Goal: Information Seeking & Learning: Learn about a topic

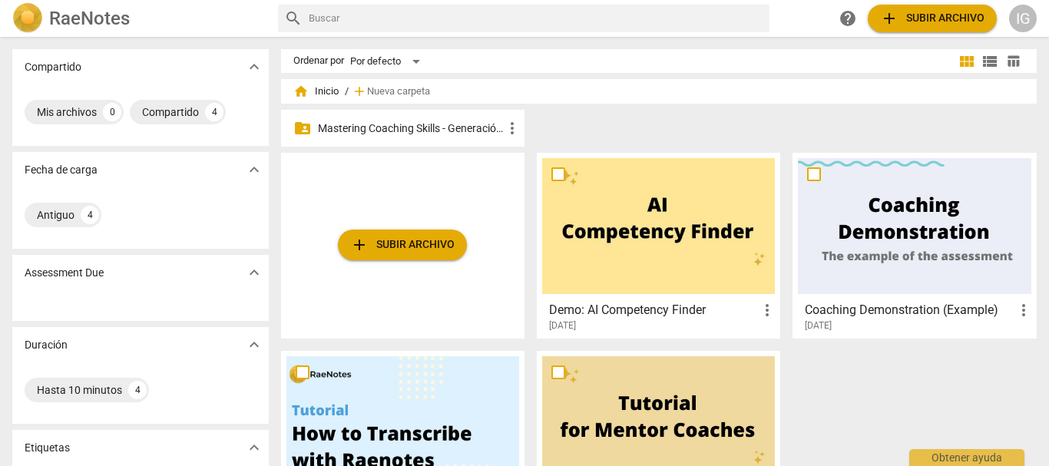
click at [434, 127] on p "Mastering Coaching Skills - Generación 31" at bounding box center [410, 129] width 185 height 16
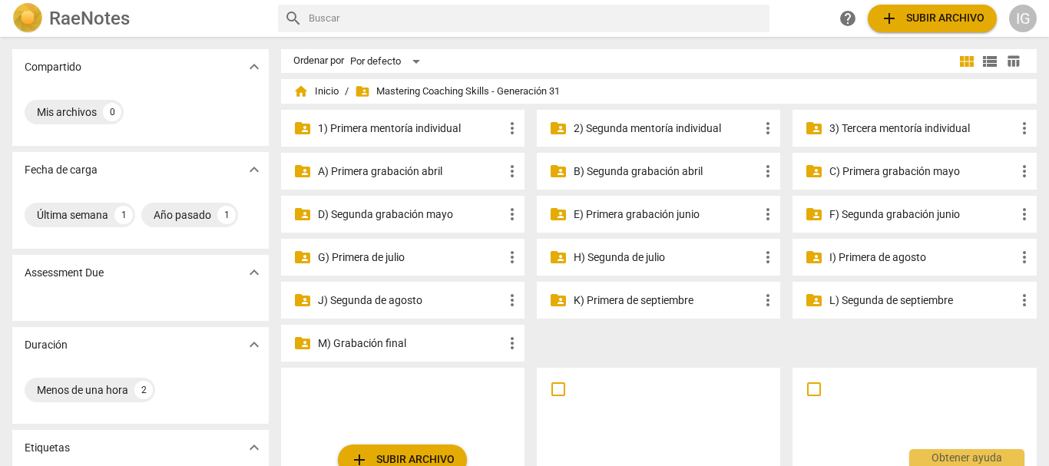
click at [878, 259] on p "I) Primera de agosto" at bounding box center [921, 258] width 185 height 16
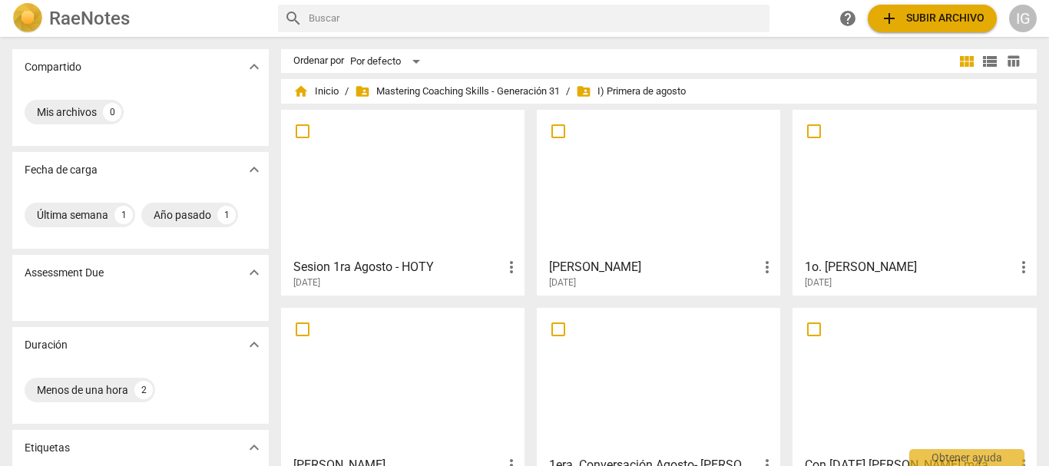
click at [621, 214] on div at bounding box center [658, 183] width 233 height 136
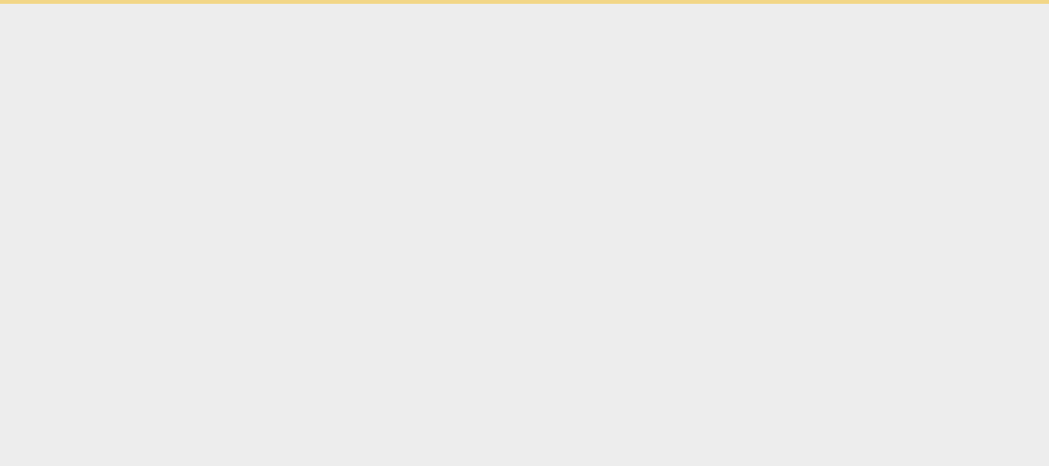
click at [621, 4] on html "Obtener ayuda" at bounding box center [524, 2] width 1049 height 4
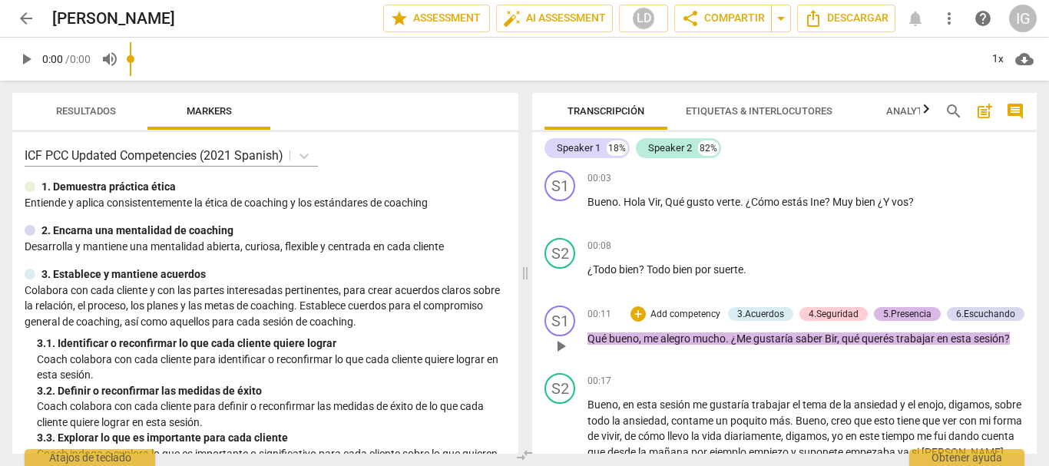
click at [904, 311] on div "5.Presencia" at bounding box center [907, 314] width 48 height 14
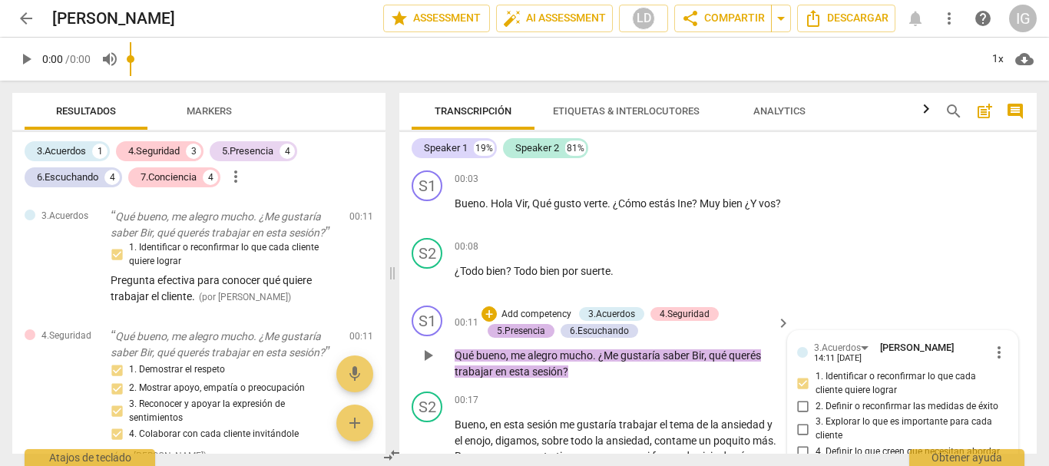
scroll to position [199, 0]
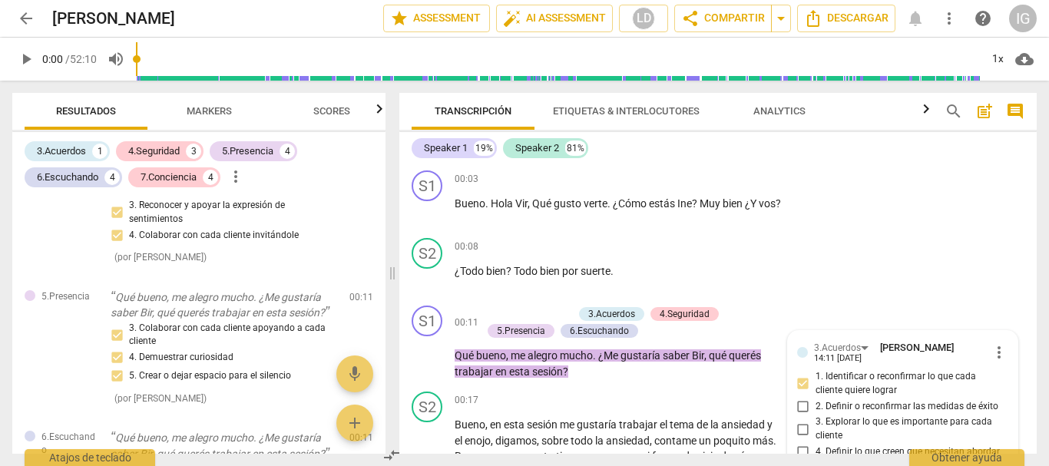
click at [31, 23] on span "arrow_back" at bounding box center [26, 18] width 18 height 18
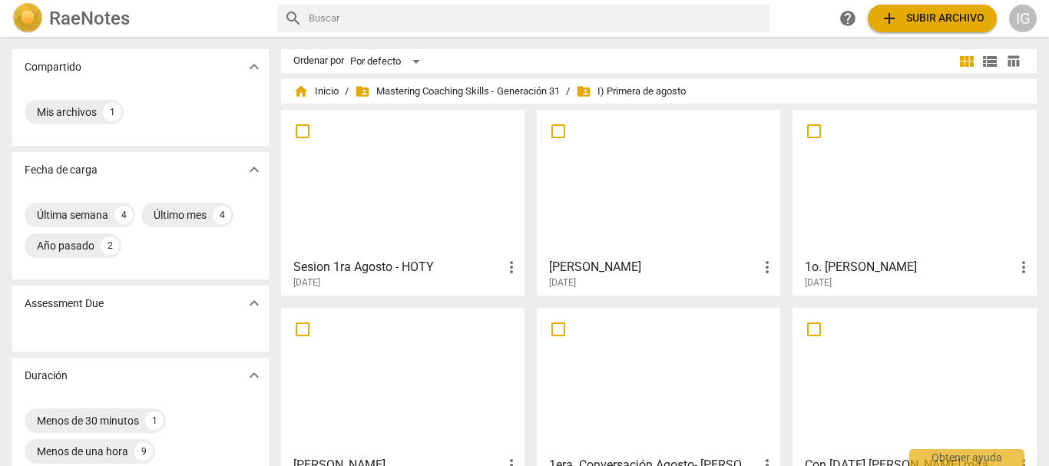
click at [607, 182] on div at bounding box center [658, 183] width 233 height 136
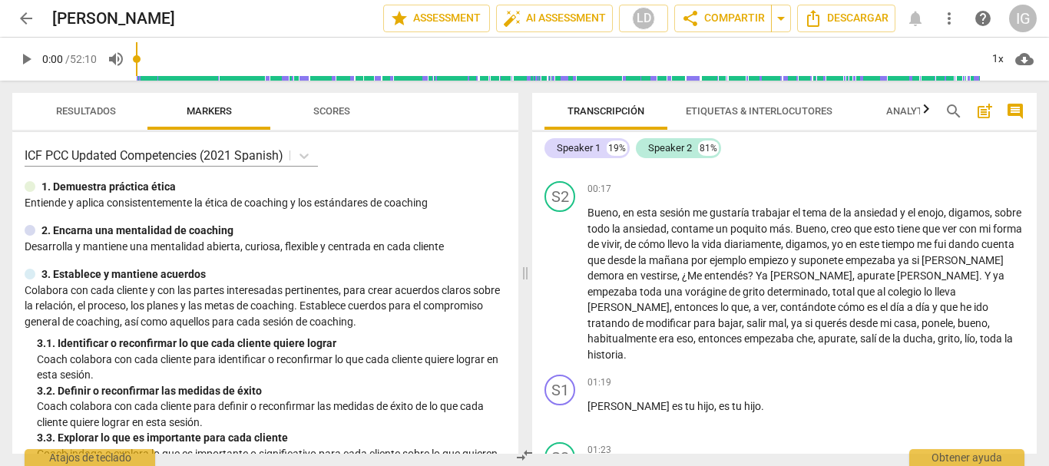
scroll to position [230, 0]
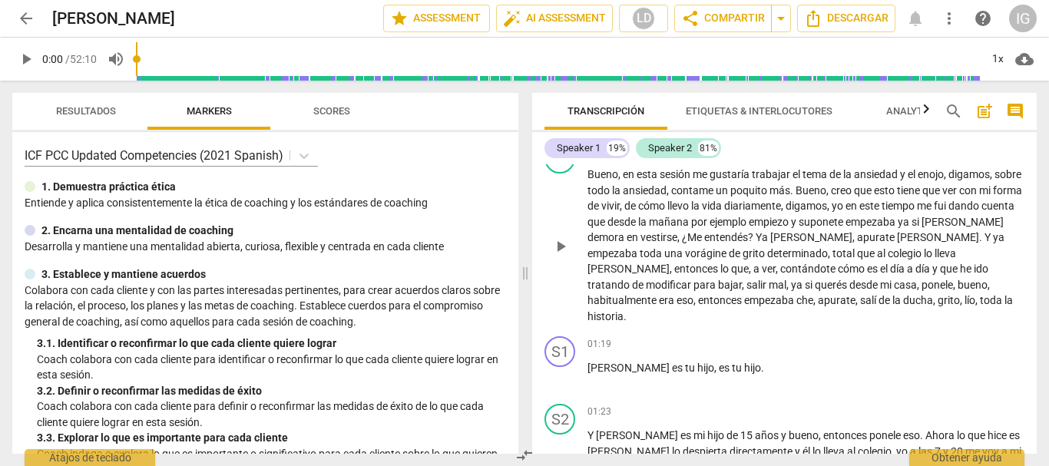
click at [701, 190] on span "contame" at bounding box center [693, 190] width 45 height 12
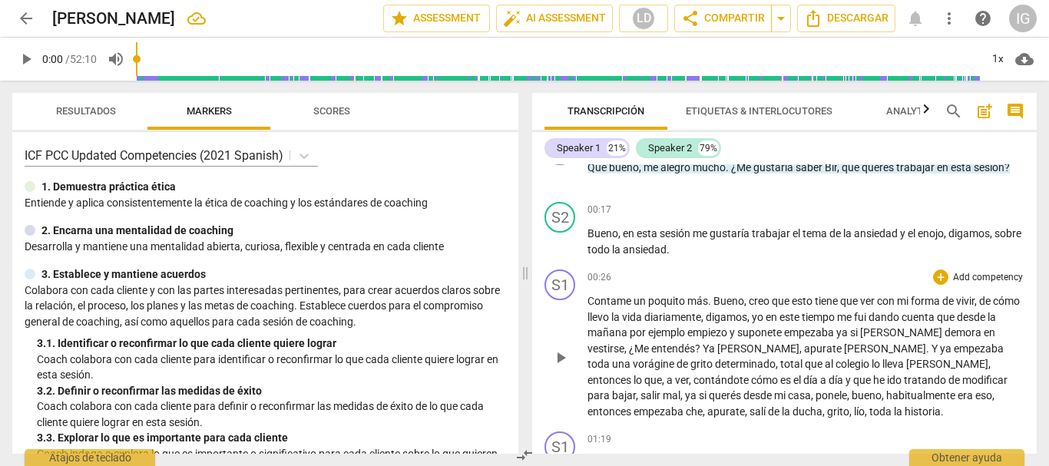
scroll to position [205, 0]
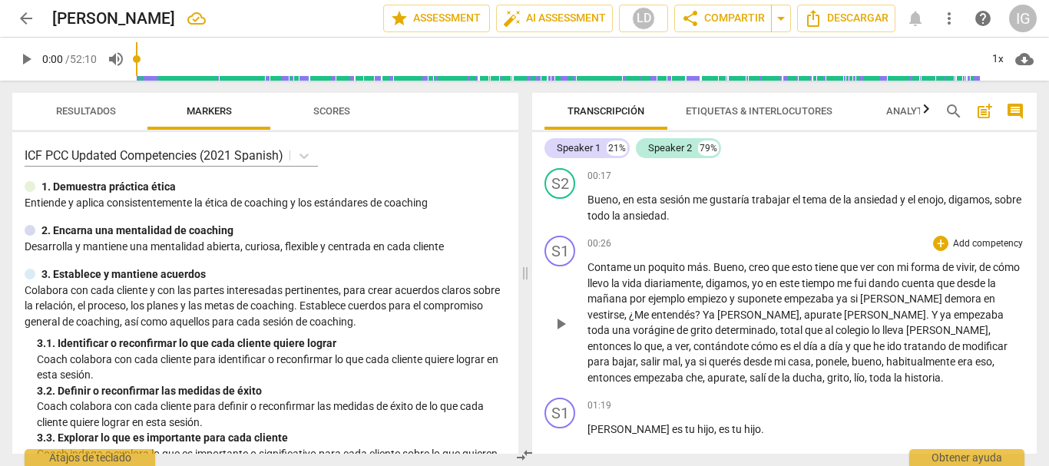
click at [716, 266] on span "Bueno" at bounding box center [728, 267] width 31 height 12
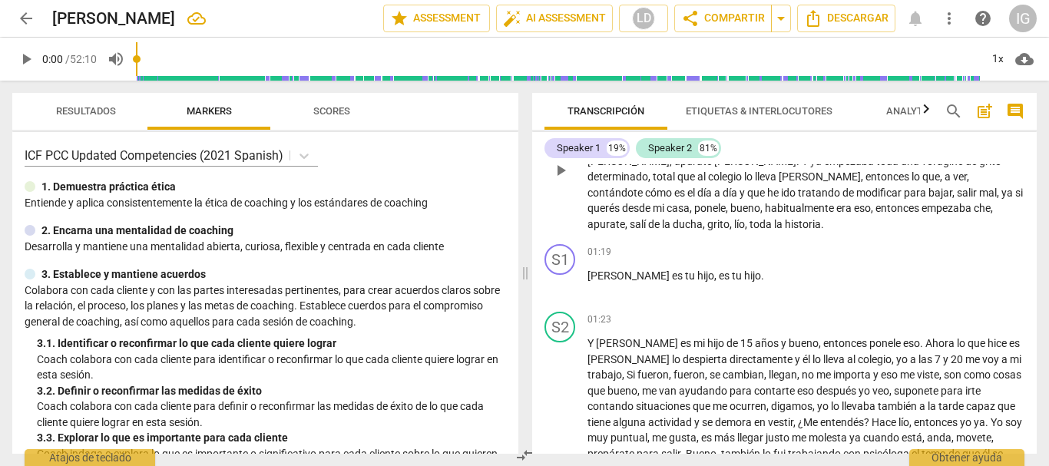
scroll to position [435, 0]
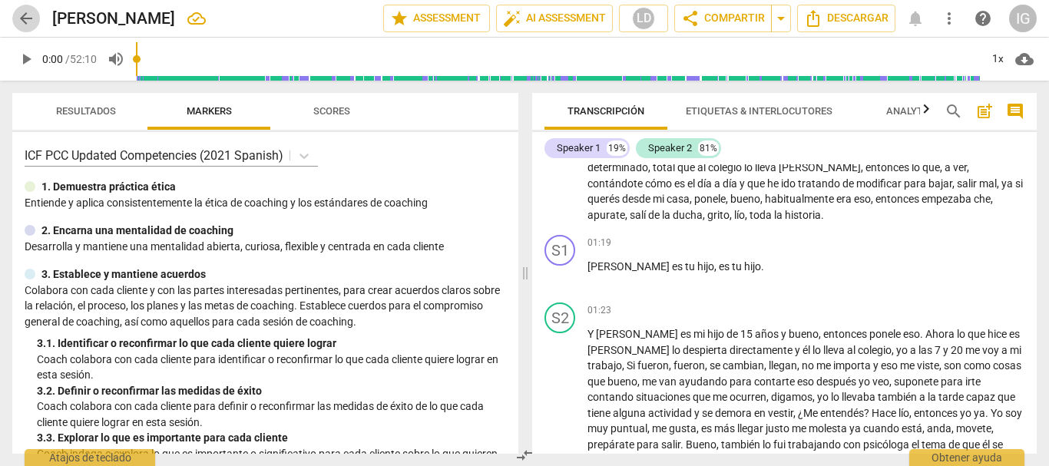
click at [25, 11] on span "arrow_back" at bounding box center [26, 18] width 18 height 18
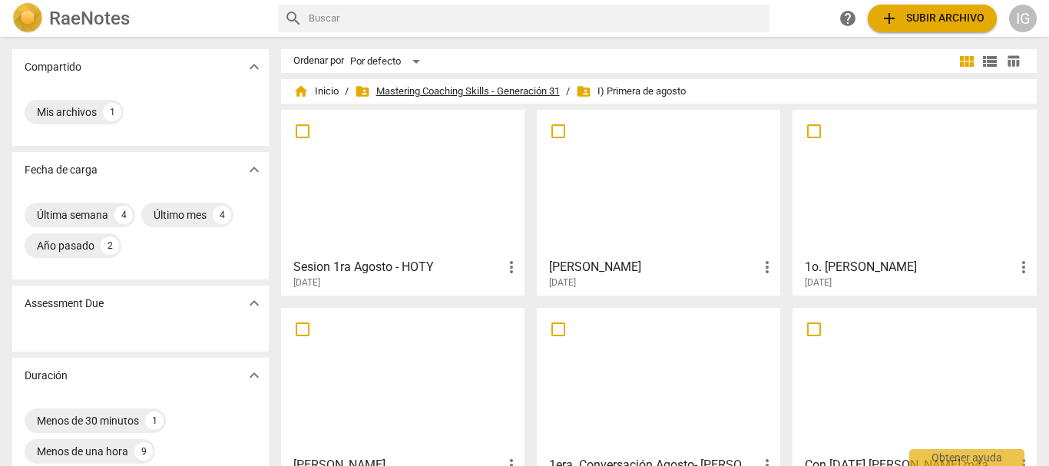
click at [413, 91] on span "folder_shared Mastering Coaching Skills - Generación 31" at bounding box center [457, 91] width 205 height 15
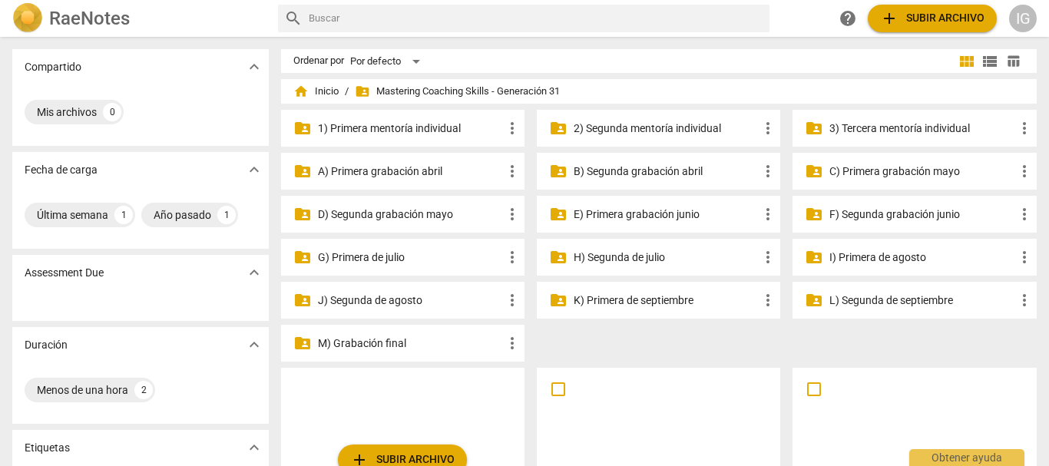
click at [362, 254] on p "G) Primera de julio" at bounding box center [410, 258] width 185 height 16
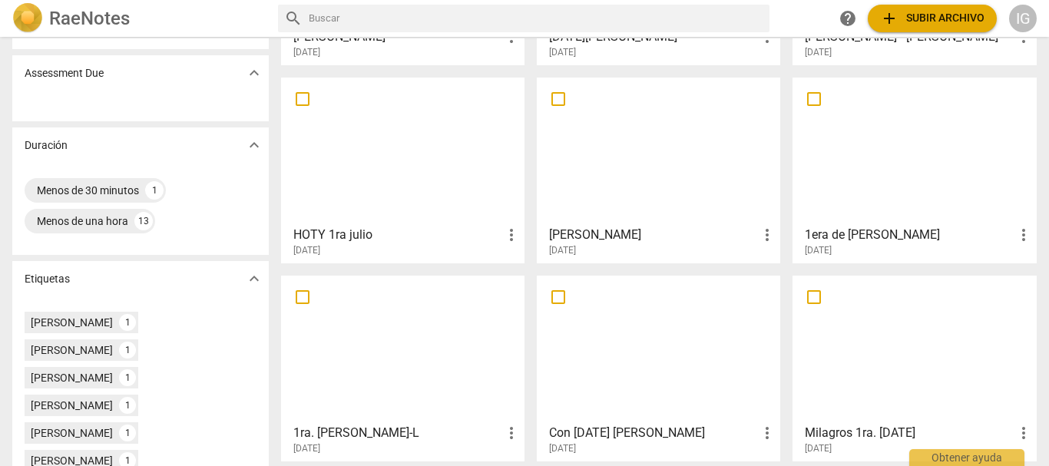
scroll to position [307, 0]
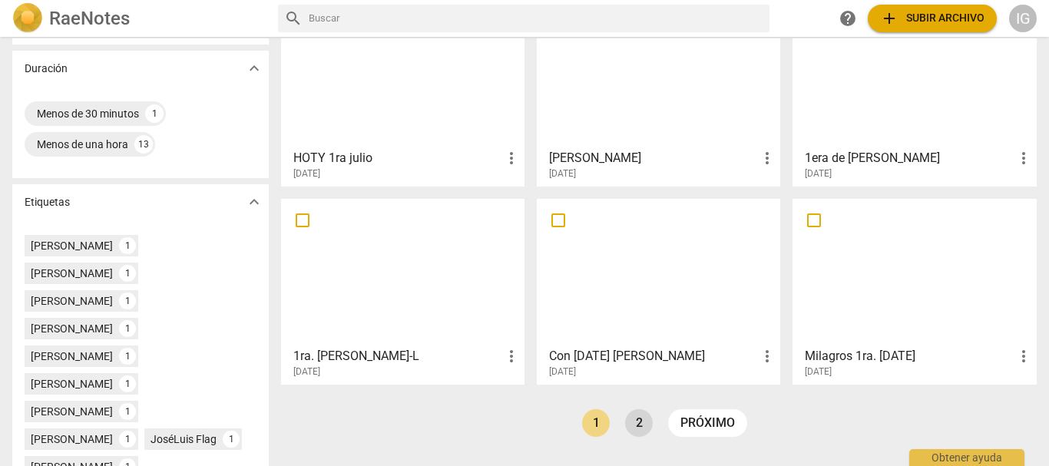
click at [640, 427] on link "2" at bounding box center [639, 423] width 28 height 28
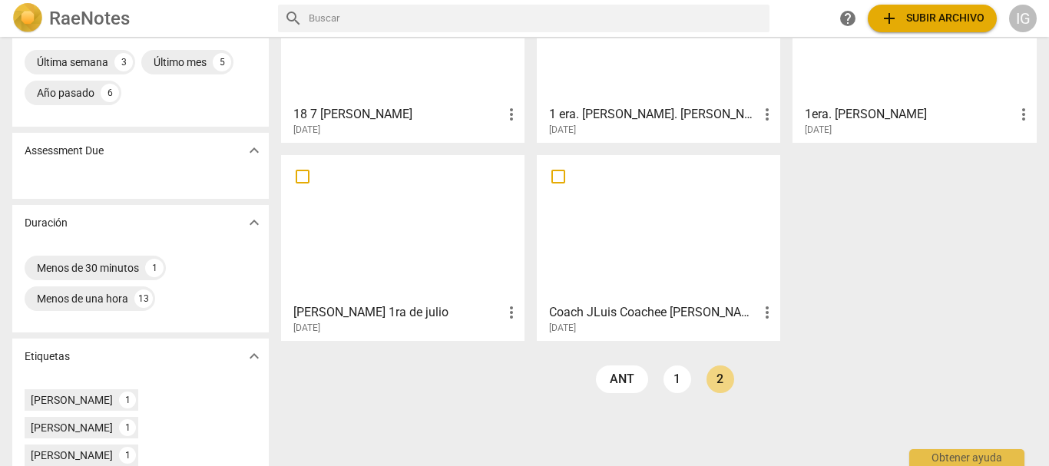
scroll to position [154, 0]
click at [670, 382] on link "1" at bounding box center [677, 379] width 28 height 28
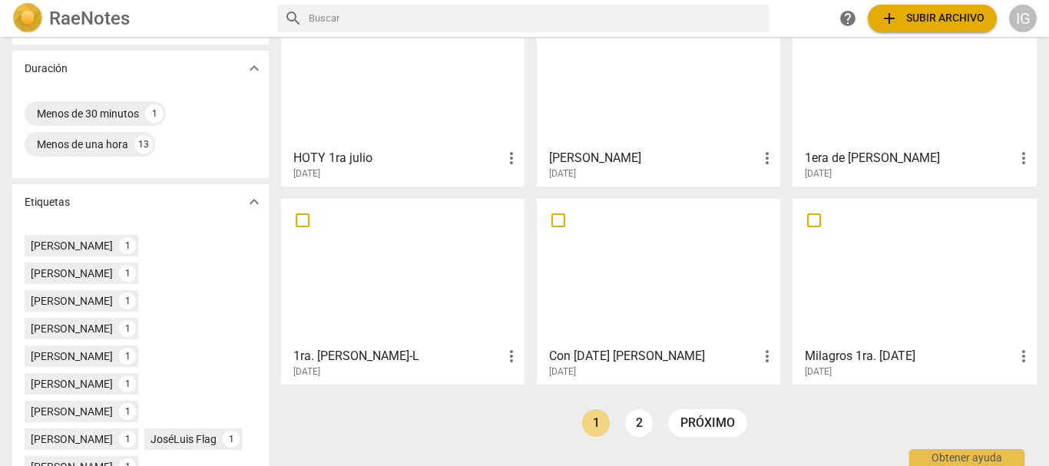
scroll to position [384, 0]
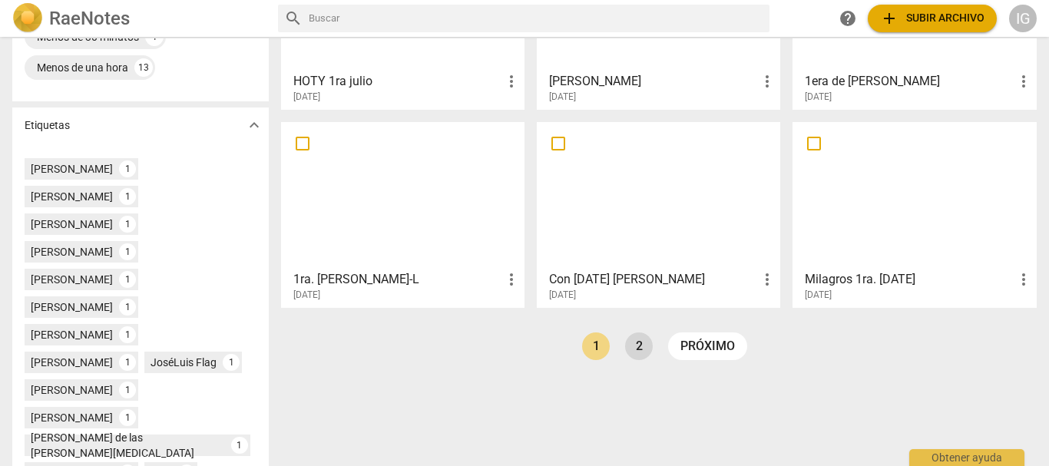
click at [642, 346] on link "2" at bounding box center [639, 346] width 28 height 28
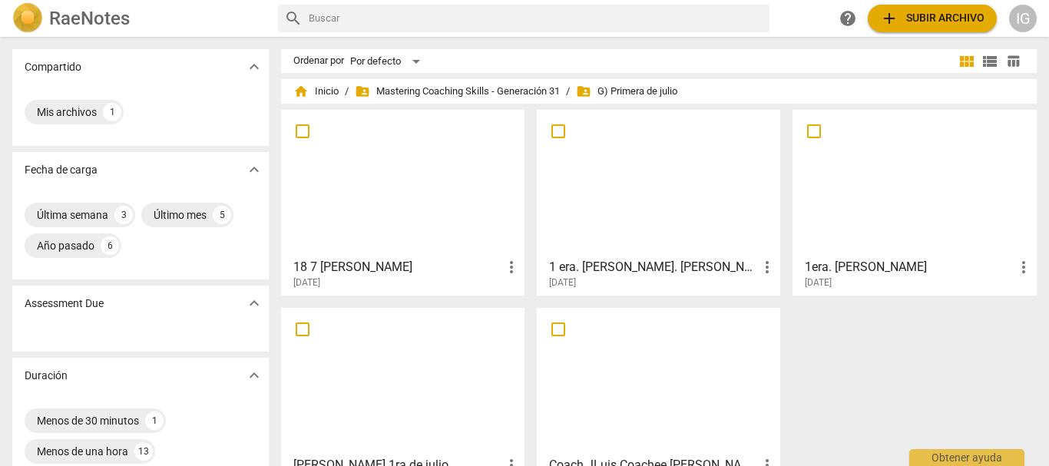
scroll to position [154, 0]
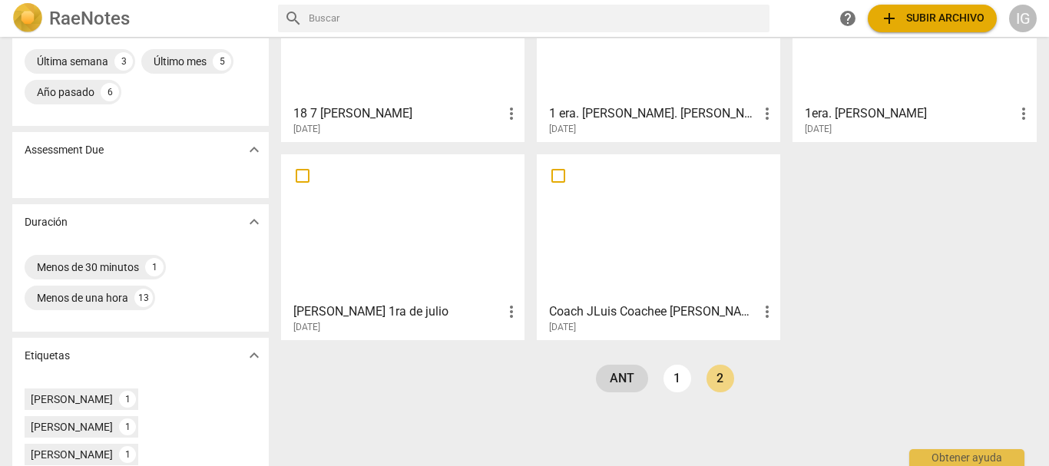
click at [604, 382] on link "ant" at bounding box center [622, 379] width 52 height 28
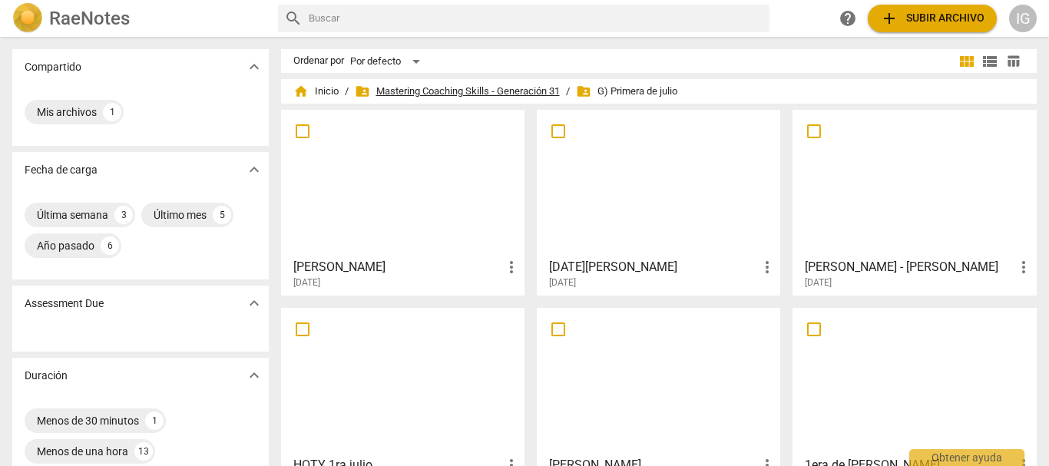
click at [500, 87] on span "folder_shared Mastering Coaching Skills - Generación 31" at bounding box center [457, 91] width 205 height 15
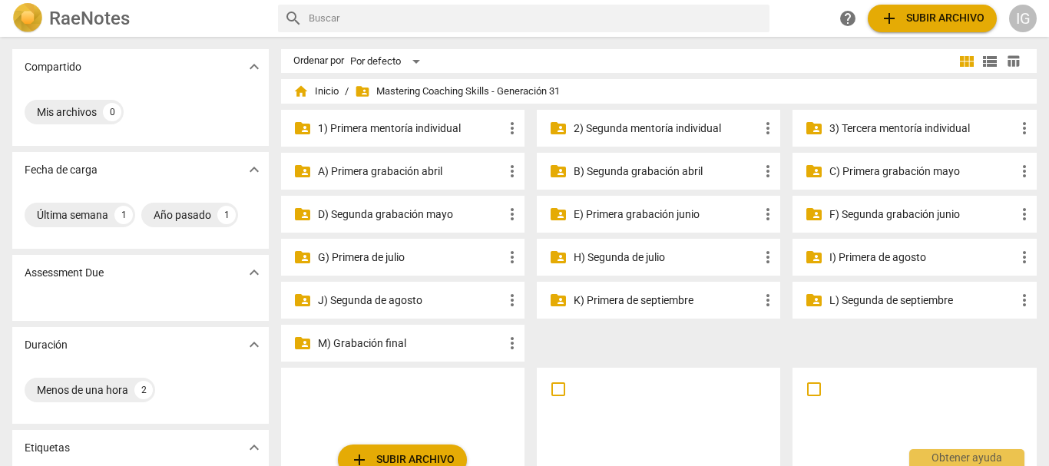
click at [605, 251] on p "H) Segunda de julio" at bounding box center [666, 258] width 185 height 16
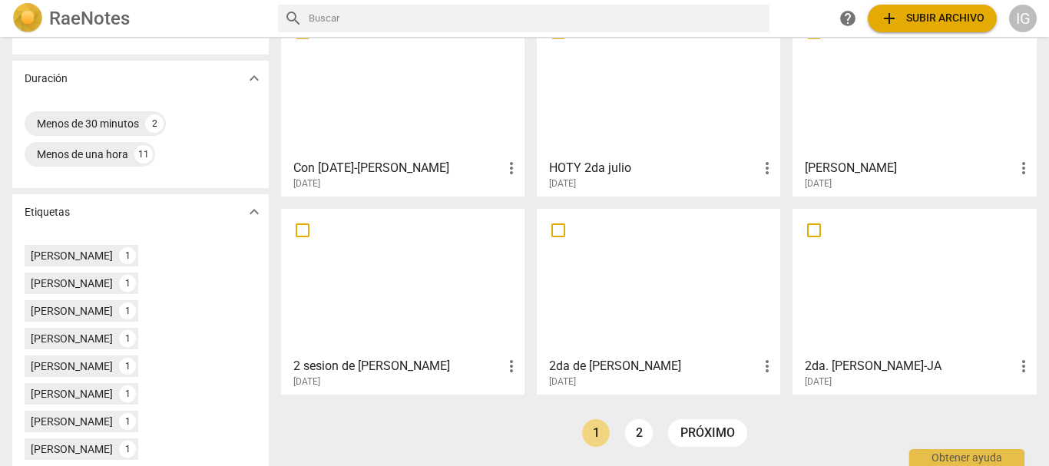
scroll to position [307, 0]
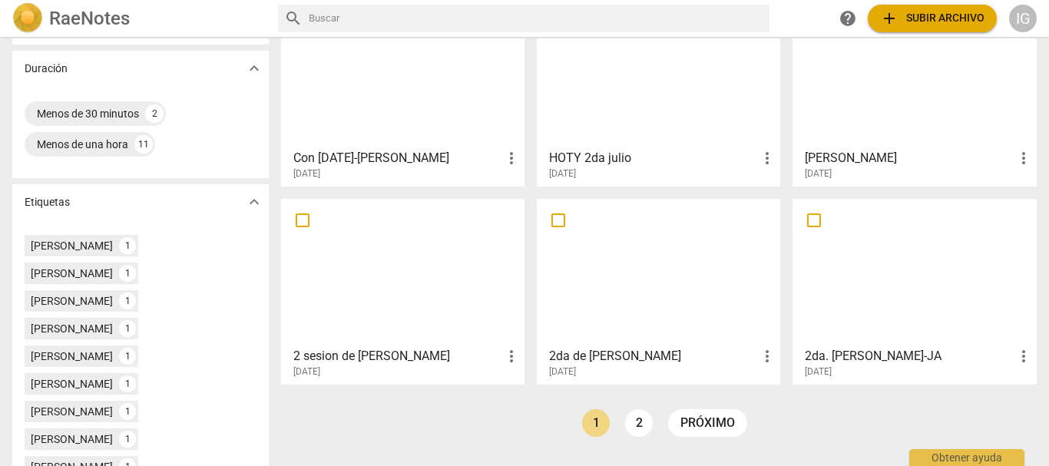
click at [829, 104] on div at bounding box center [914, 74] width 233 height 136
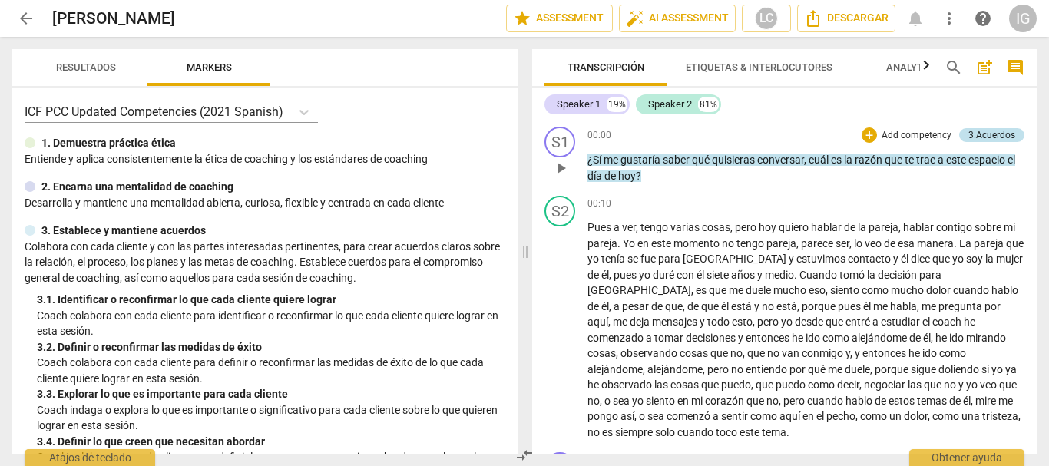
click at [979, 134] on div "3.Acuerdos" at bounding box center [991, 135] width 47 height 14
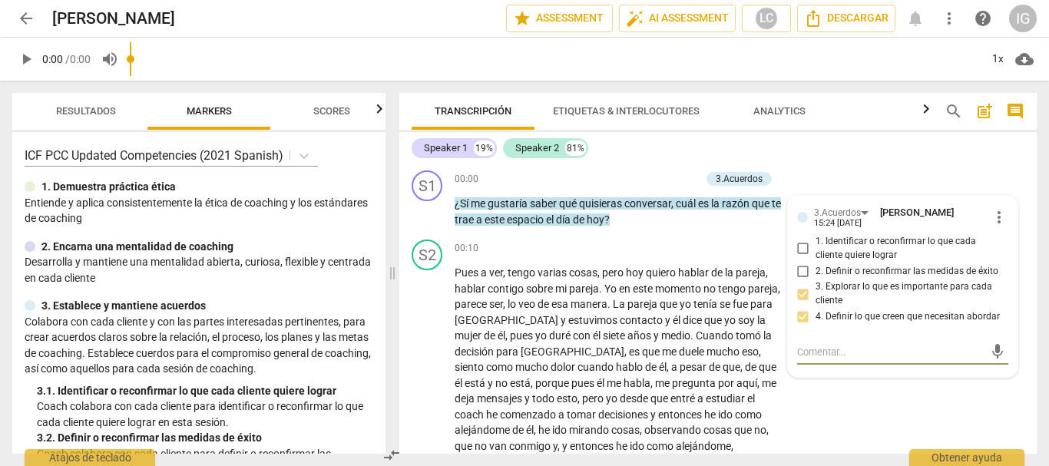
click at [854, 147] on div "Speaker 1 19% Speaker 2 81%" at bounding box center [718, 148] width 613 height 26
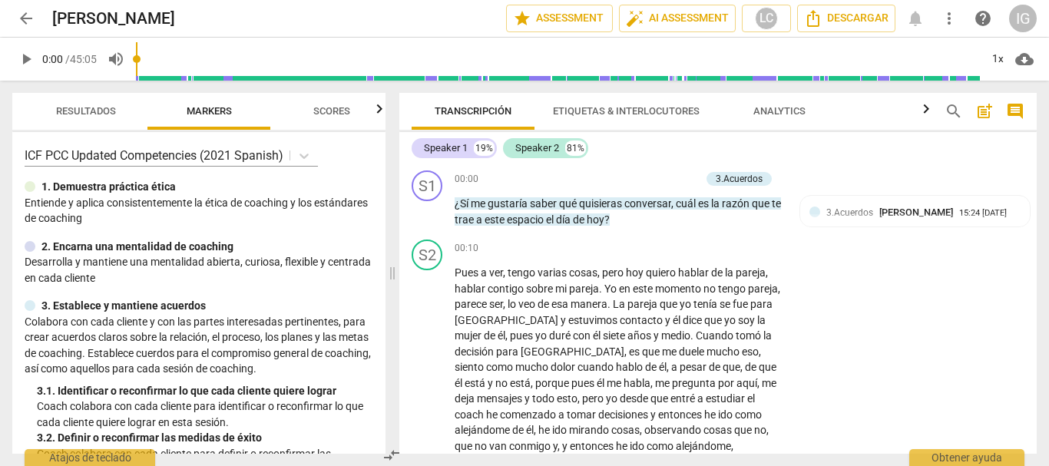
click at [32, 18] on span "arrow_back" at bounding box center [26, 18] width 18 height 18
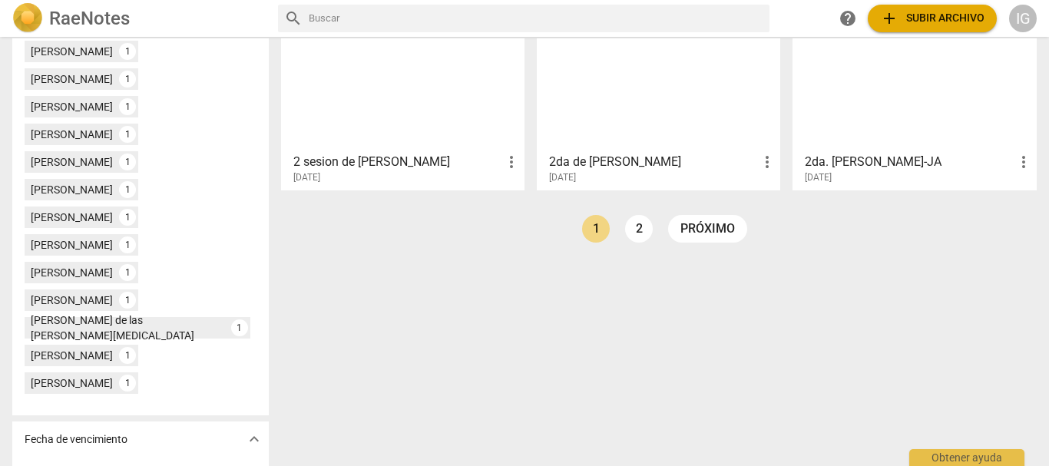
scroll to position [504, 0]
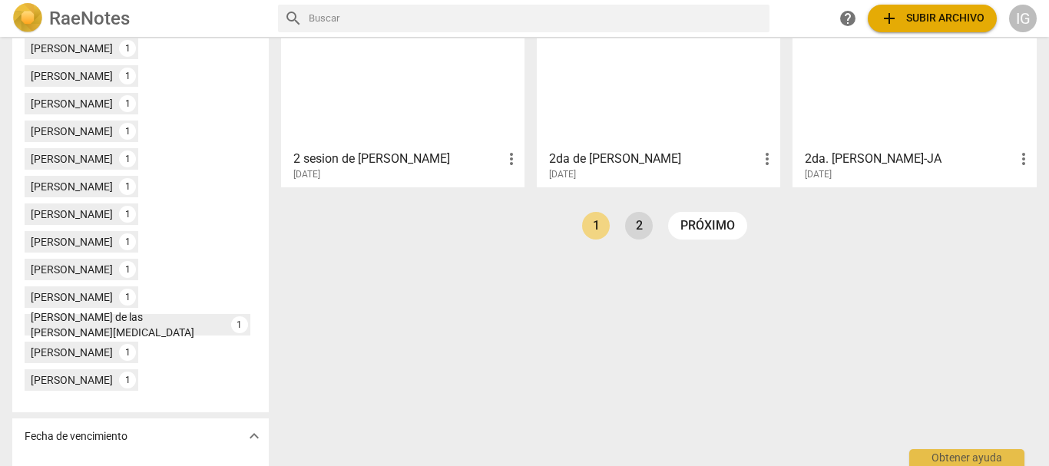
click at [639, 225] on link "2" at bounding box center [639, 226] width 28 height 28
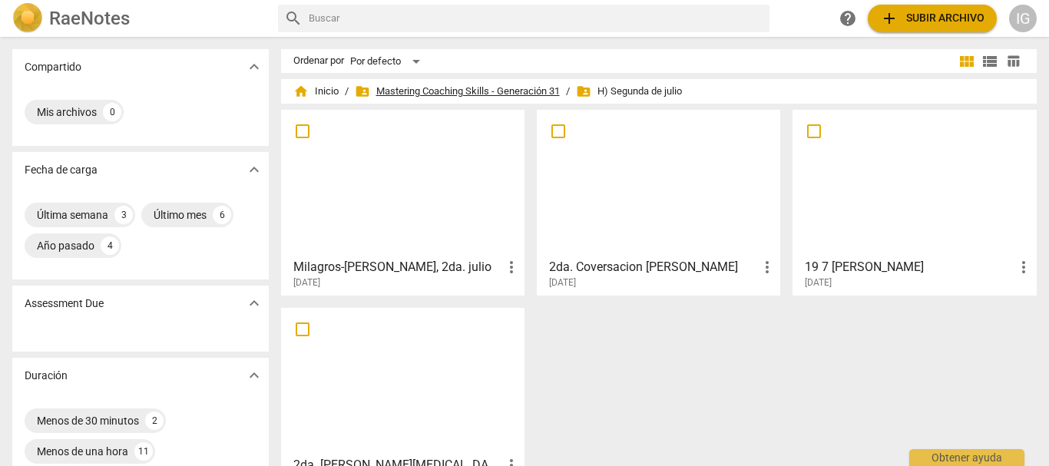
click at [422, 91] on span "folder_shared Mastering Coaching Skills - Generación 31" at bounding box center [457, 91] width 205 height 15
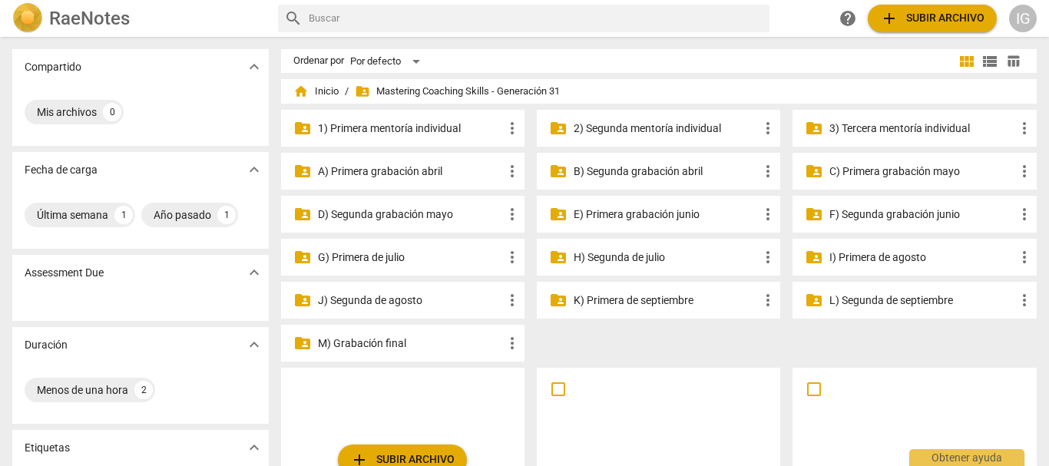
click at [636, 127] on p "2) Segunda mentoría individual" at bounding box center [666, 129] width 185 height 16
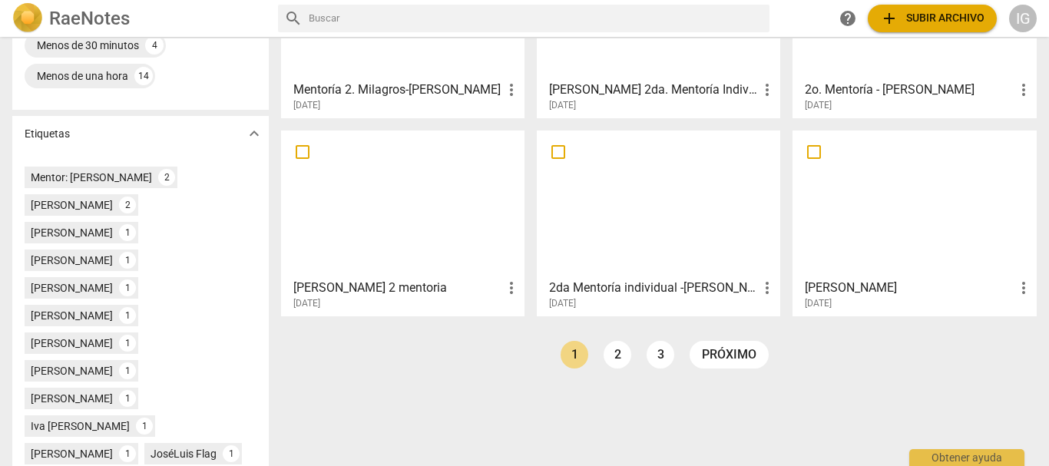
scroll to position [384, 0]
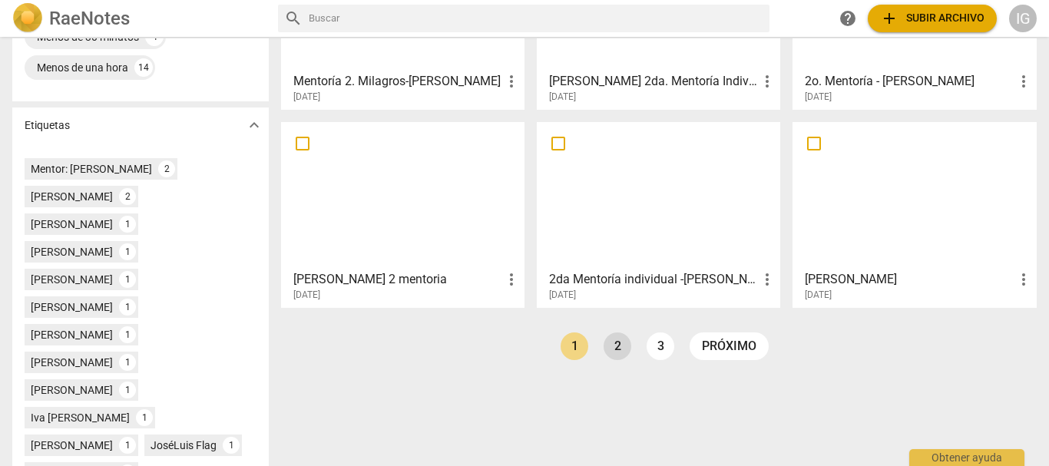
click at [610, 342] on link "2" at bounding box center [618, 346] width 28 height 28
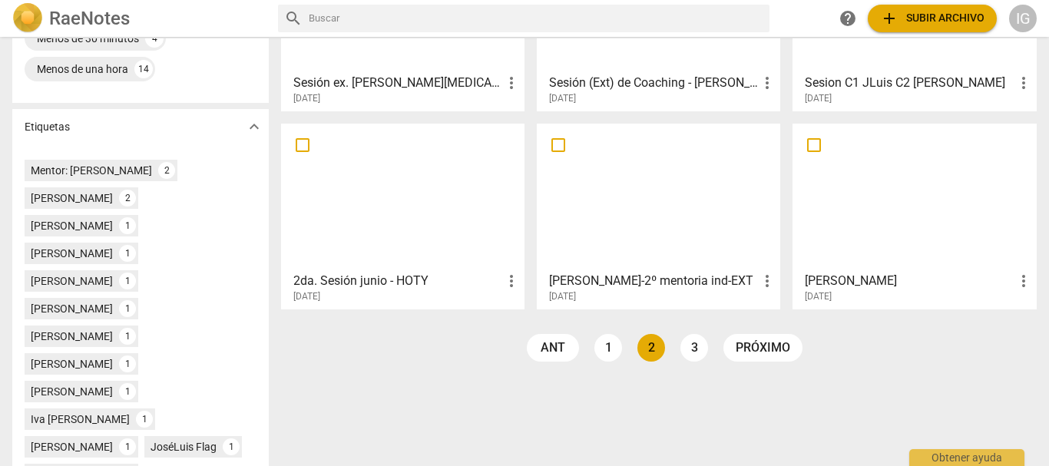
scroll to position [384, 0]
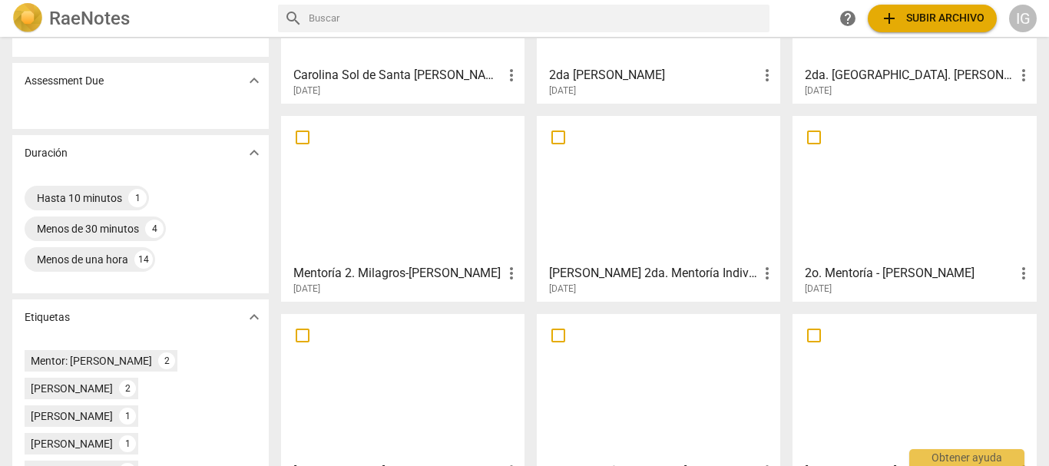
scroll to position [154, 0]
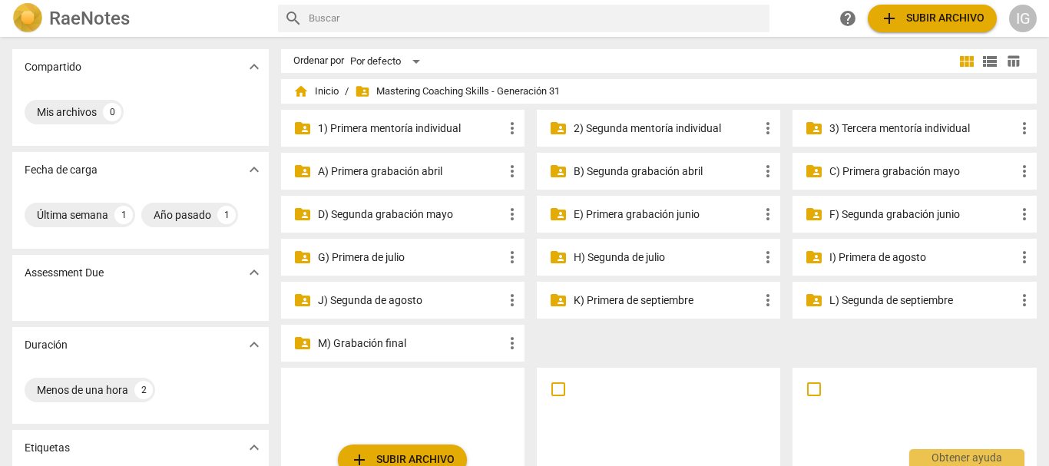
click at [382, 253] on p "G) Primera de julio" at bounding box center [410, 258] width 185 height 16
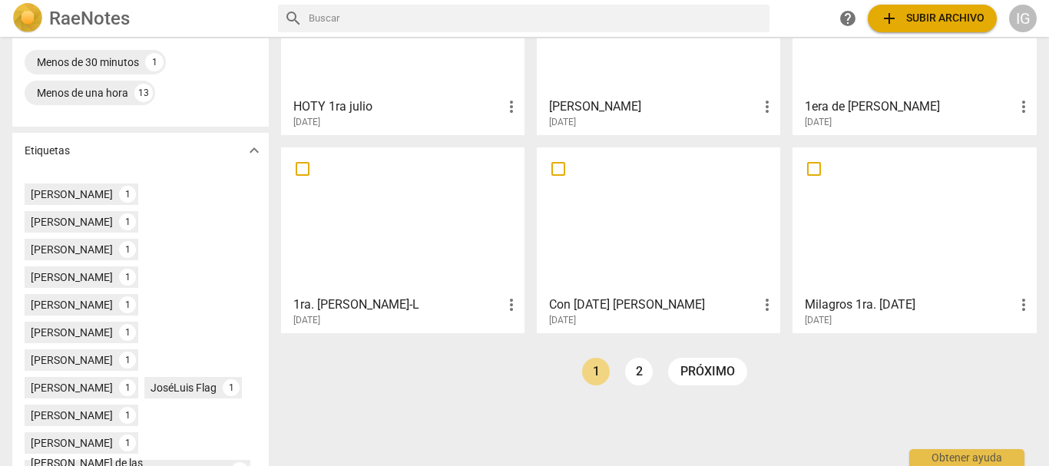
scroll to position [384, 0]
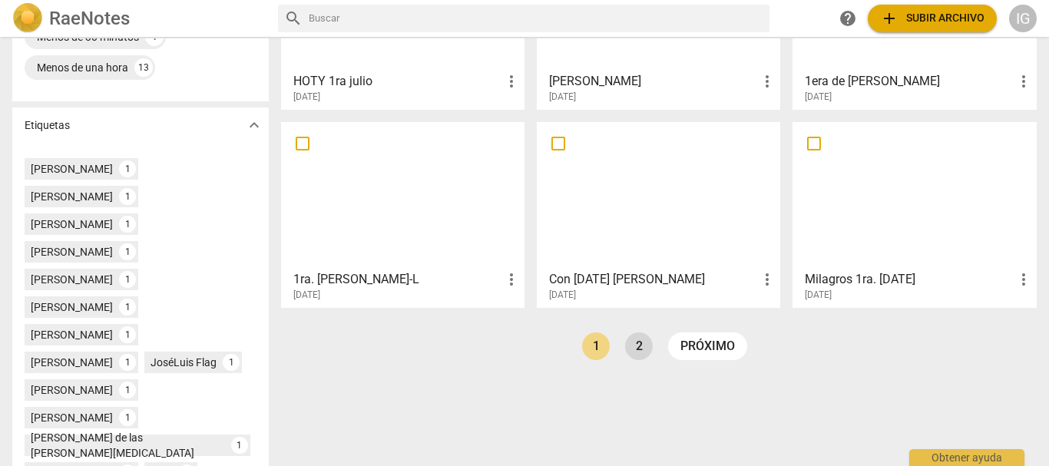
click at [635, 351] on link "2" at bounding box center [639, 346] width 28 height 28
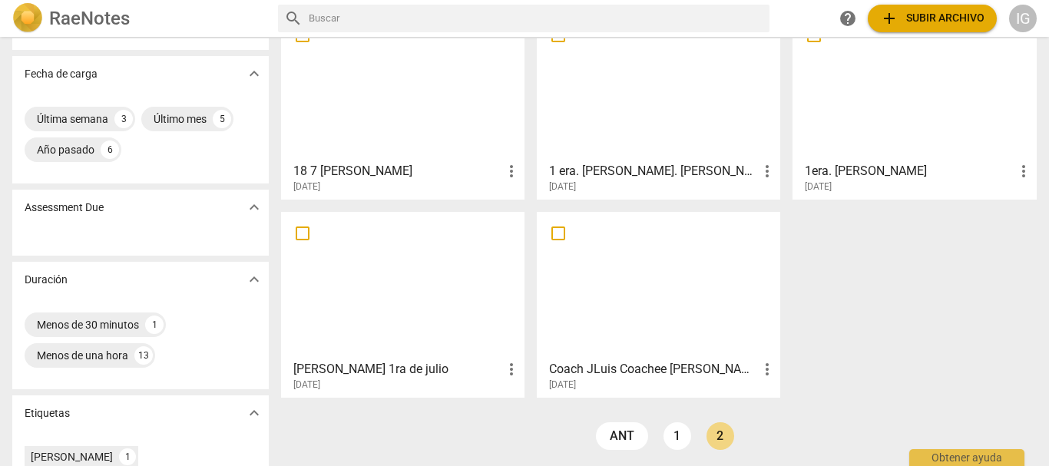
scroll to position [230, 0]
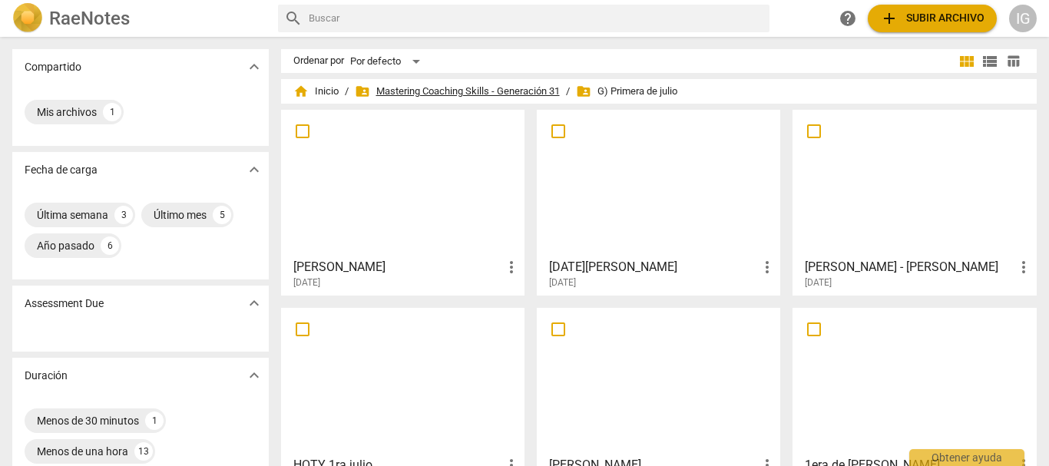
click at [523, 93] on span "folder_shared Mastering Coaching Skills - Generación 31" at bounding box center [457, 91] width 205 height 15
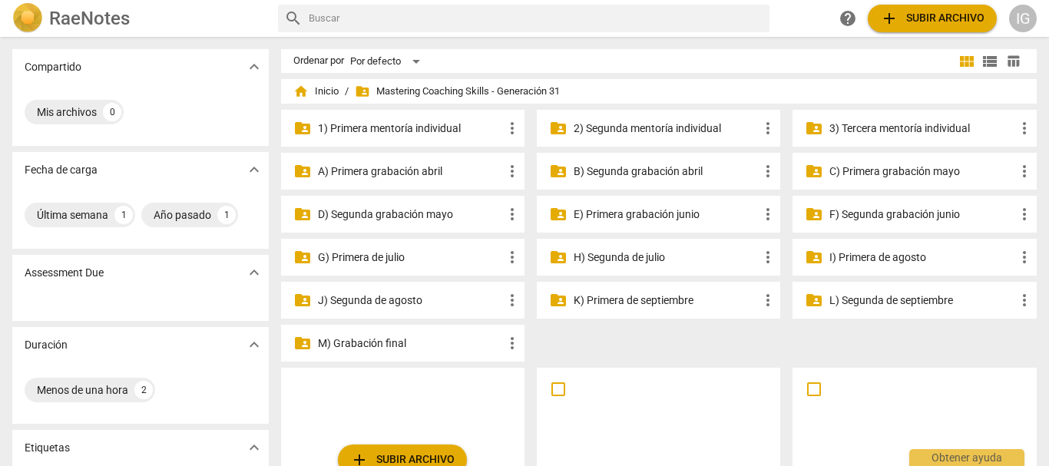
click at [621, 257] on p "H) Segunda de julio" at bounding box center [666, 258] width 185 height 16
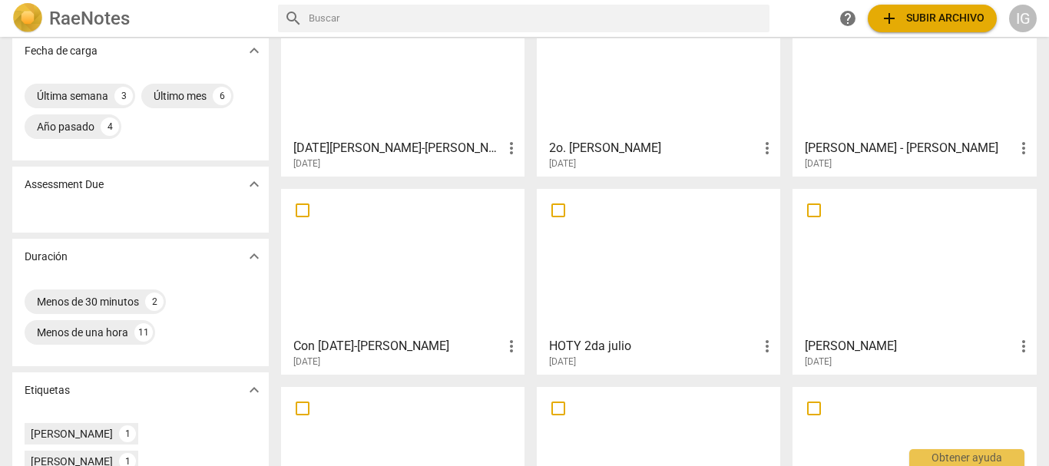
scroll to position [154, 0]
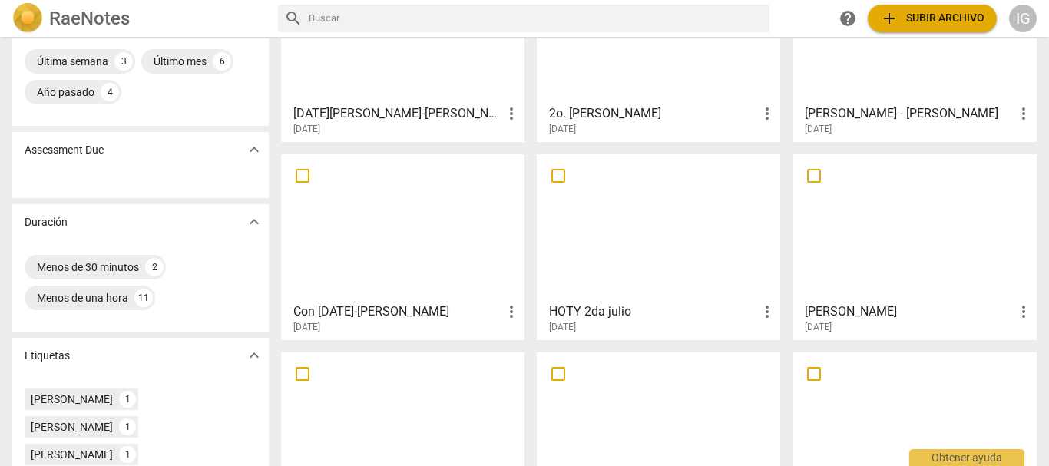
click at [842, 261] on div at bounding box center [914, 228] width 233 height 136
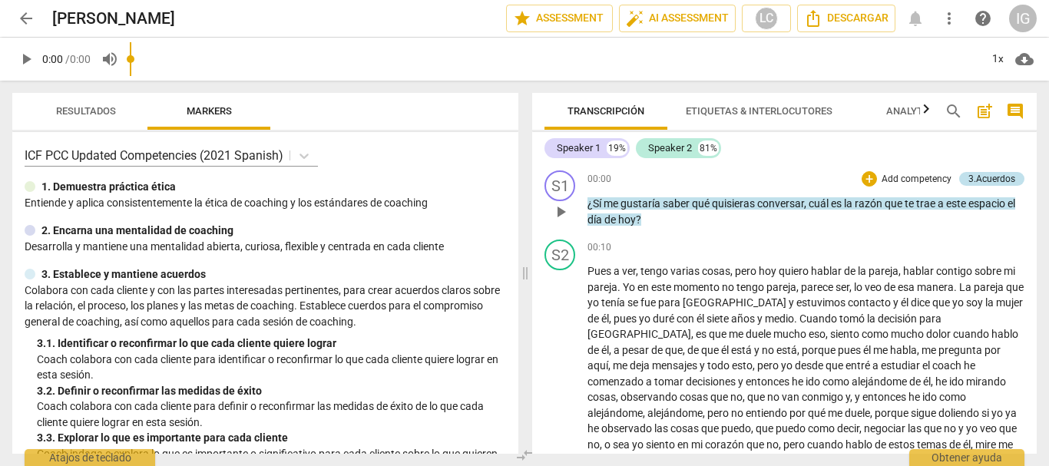
click at [989, 133] on div "Speaker 1 19% Speaker 2 81% S1 play_arrow pause 00:00 + Add competency 3.Acuerd…" at bounding box center [784, 293] width 504 height 322
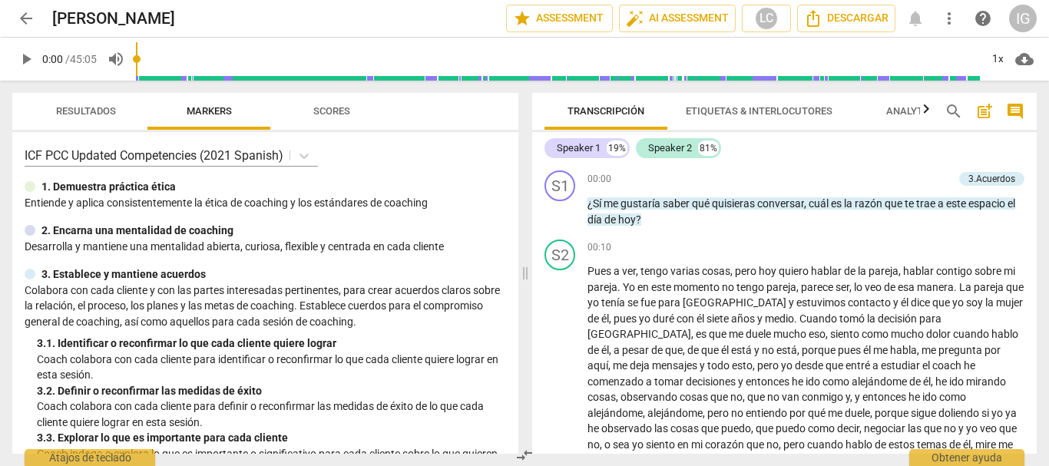
click at [23, 58] on span "play_arrow" at bounding box center [26, 59] width 18 height 18
click at [550, 339] on div "play_arrow pause" at bounding box center [567, 374] width 39 height 209
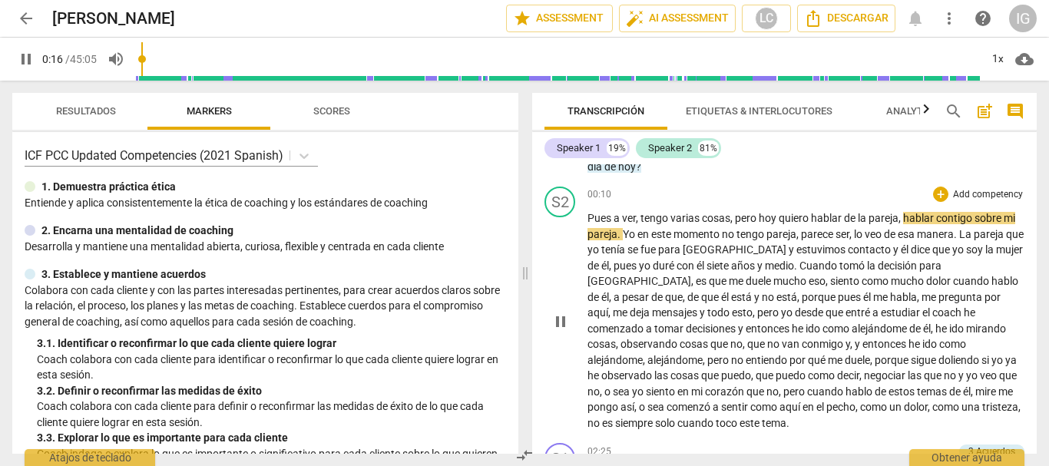
scroll to position [77, 0]
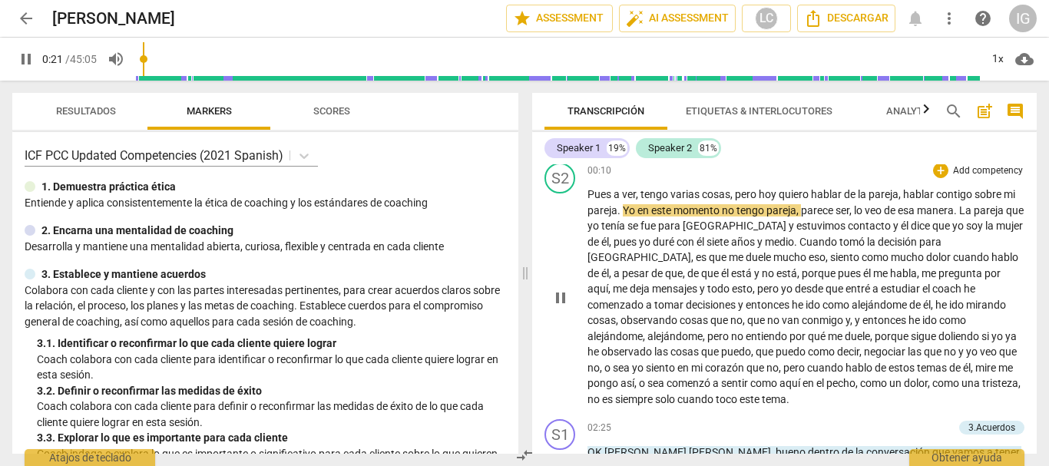
click at [558, 296] on span "pause" at bounding box center [560, 298] width 18 height 18
type input "22"
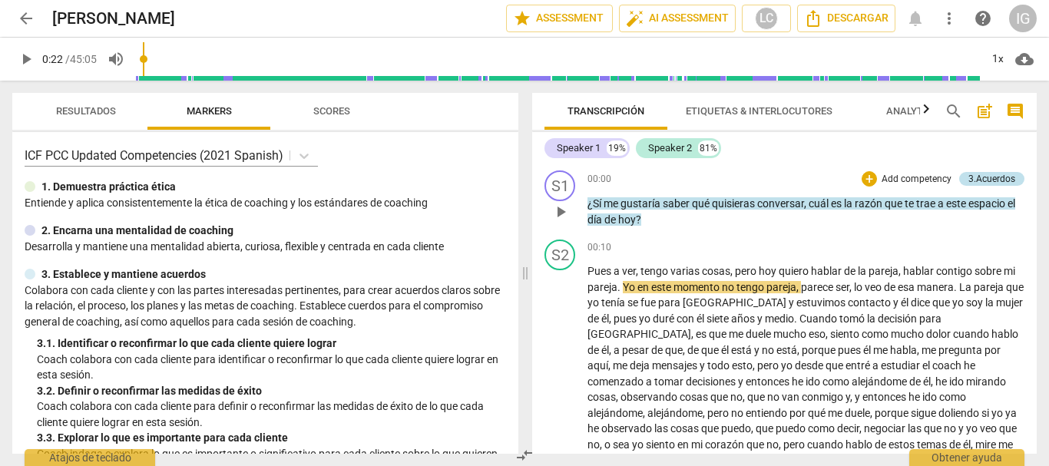
click at [975, 177] on div "3.Acuerdos" at bounding box center [991, 179] width 47 height 14
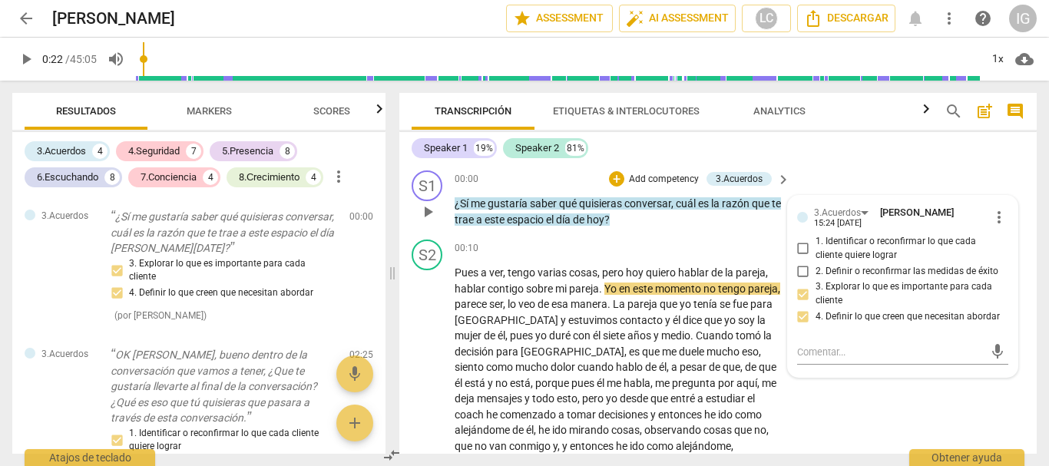
click at [653, 178] on p "Add competency" at bounding box center [663, 180] width 73 height 14
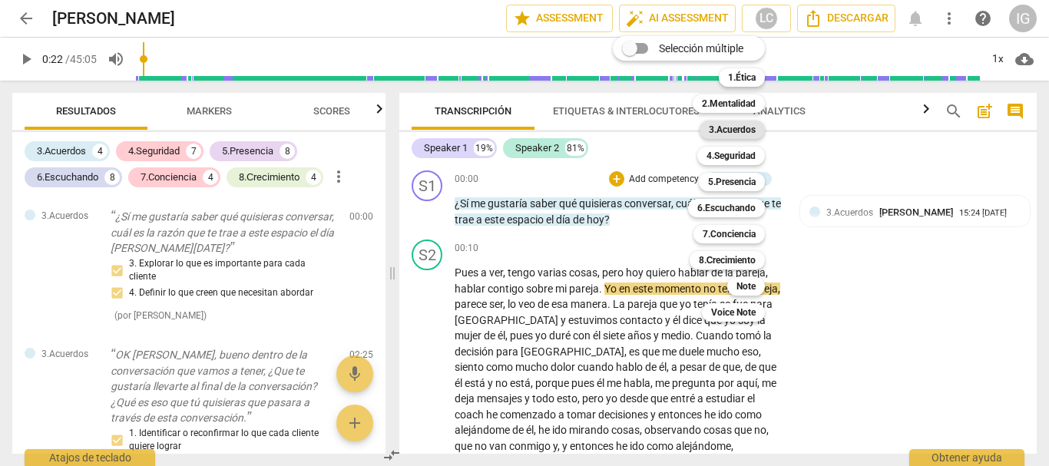
click at [746, 128] on b "3.Acuerdos" at bounding box center [732, 130] width 47 height 18
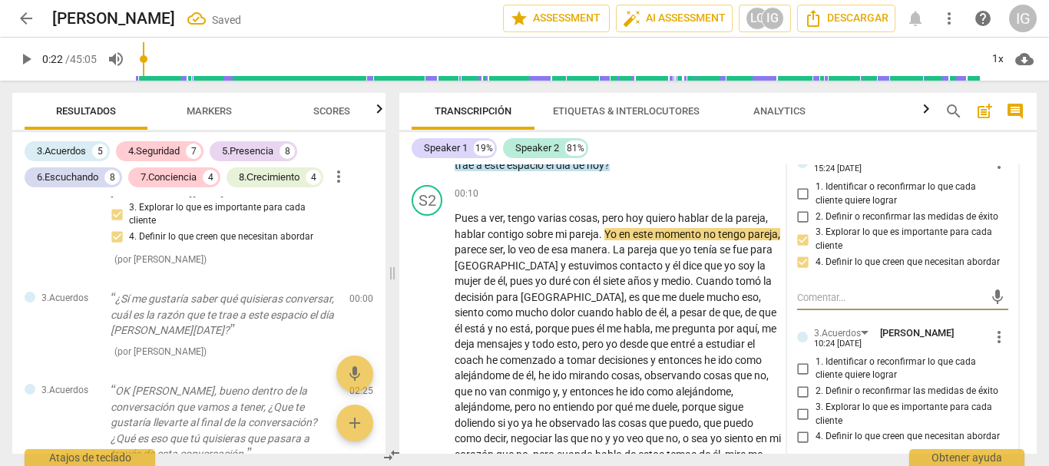
scroll to position [77, 0]
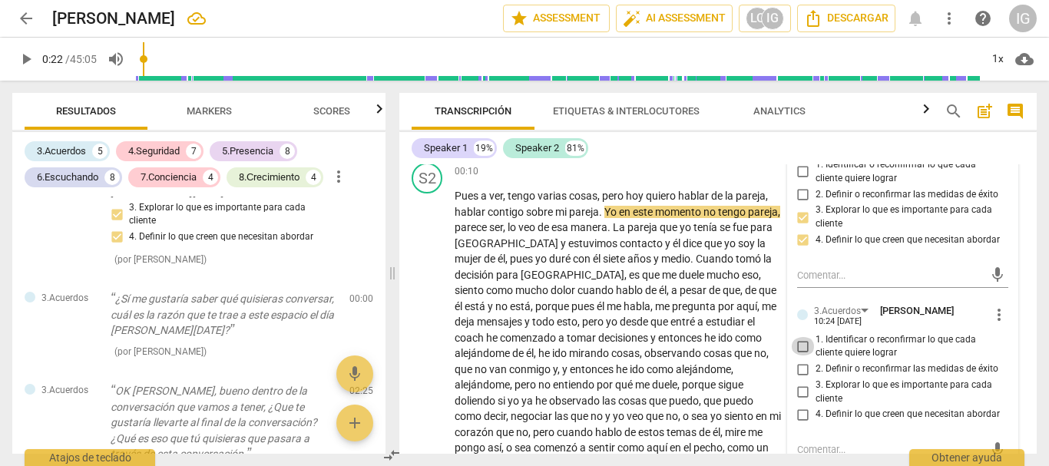
click at [800, 346] on input "1. Identificar o reconfirmar lo que cada cliente quiere lograr" at bounding box center [803, 346] width 25 height 18
checkbox input "true"
click at [424, 253] on div "play_arrow pause" at bounding box center [434, 329] width 39 height 273
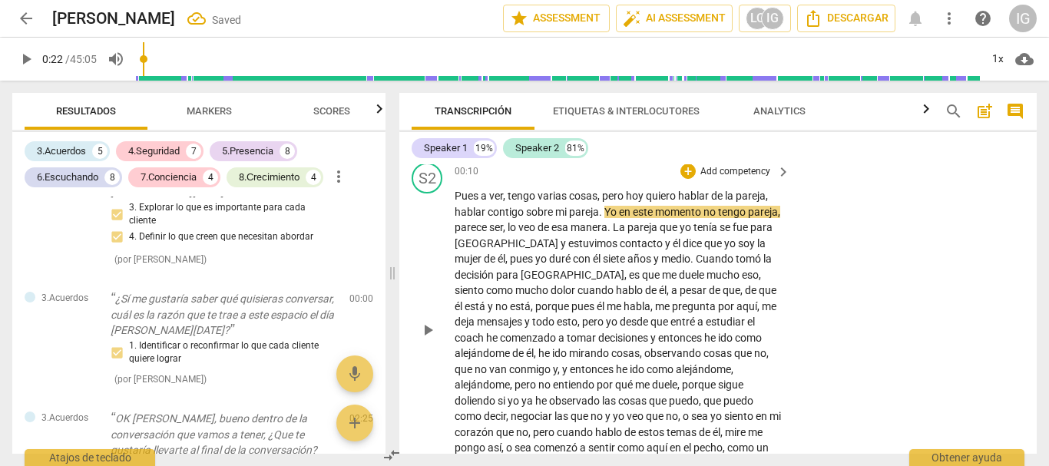
scroll to position [0, 0]
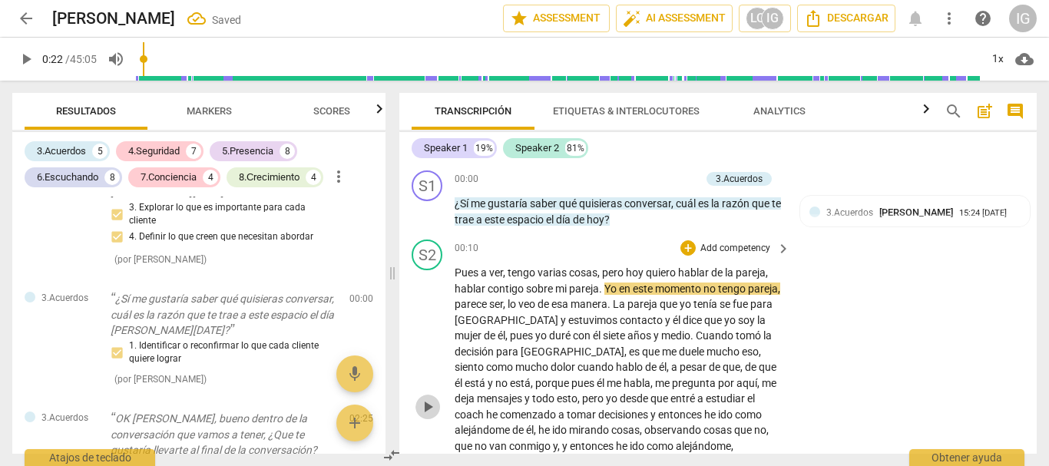
click at [427, 408] on span "play_arrow" at bounding box center [427, 407] width 18 height 18
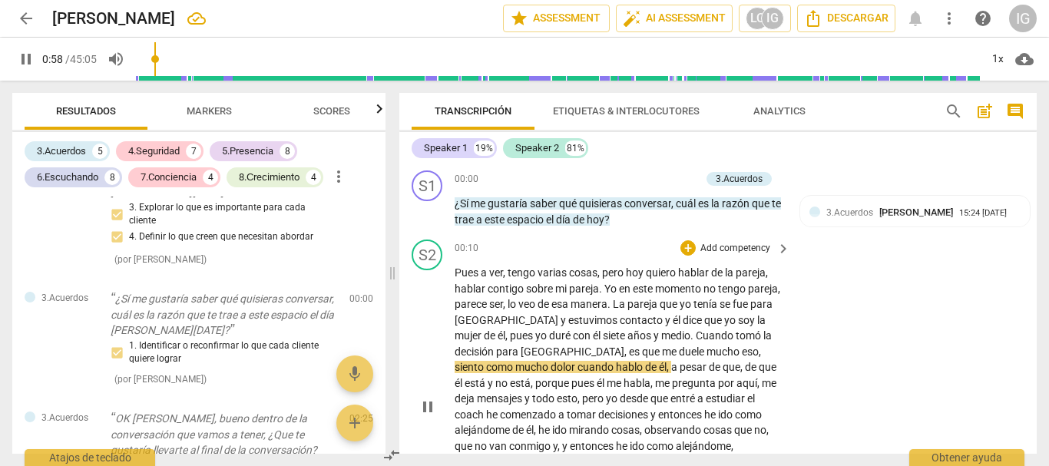
click at [915, 319] on div "S2 play_arrow pause 00:10 + Add competency keyboard_arrow_right Pues a ver , te…" at bounding box center [717, 393] width 637 height 321
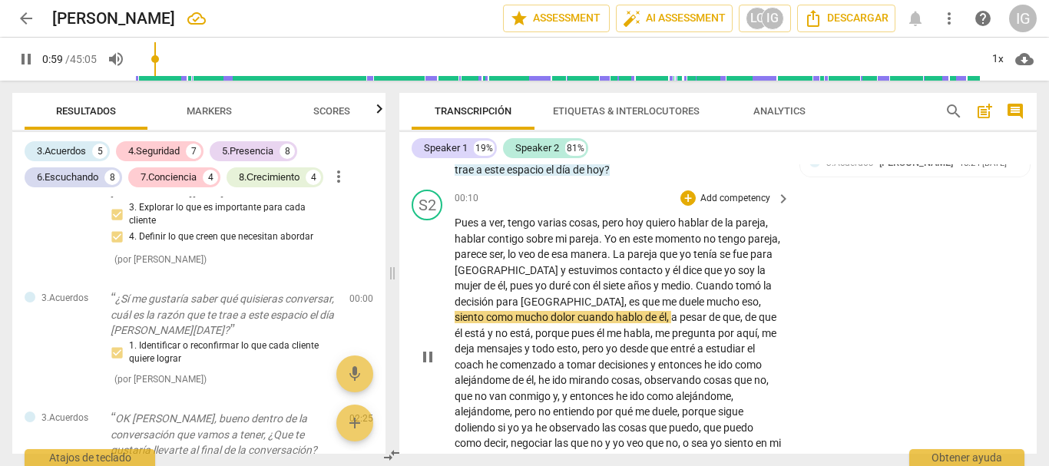
scroll to position [77, 0]
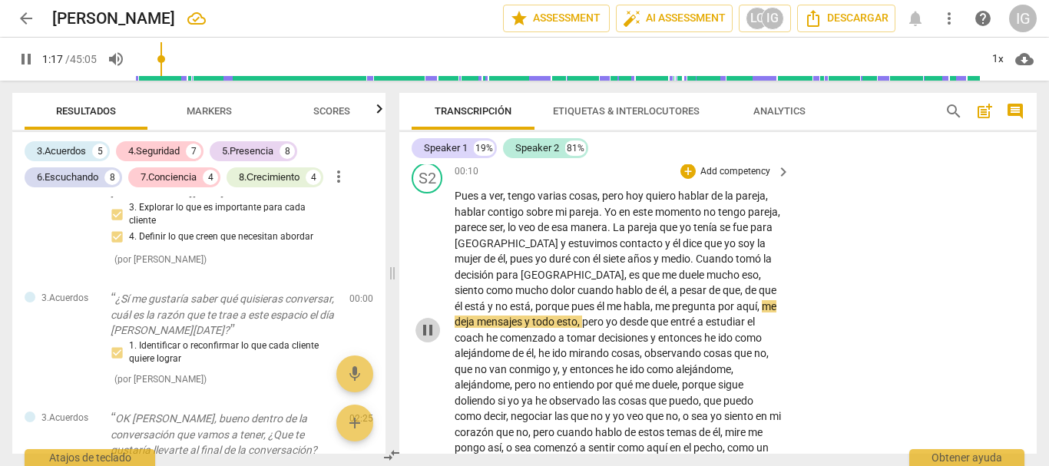
click at [429, 339] on span "pause" at bounding box center [427, 330] width 18 height 18
click at [429, 339] on span "play_arrow" at bounding box center [427, 330] width 18 height 18
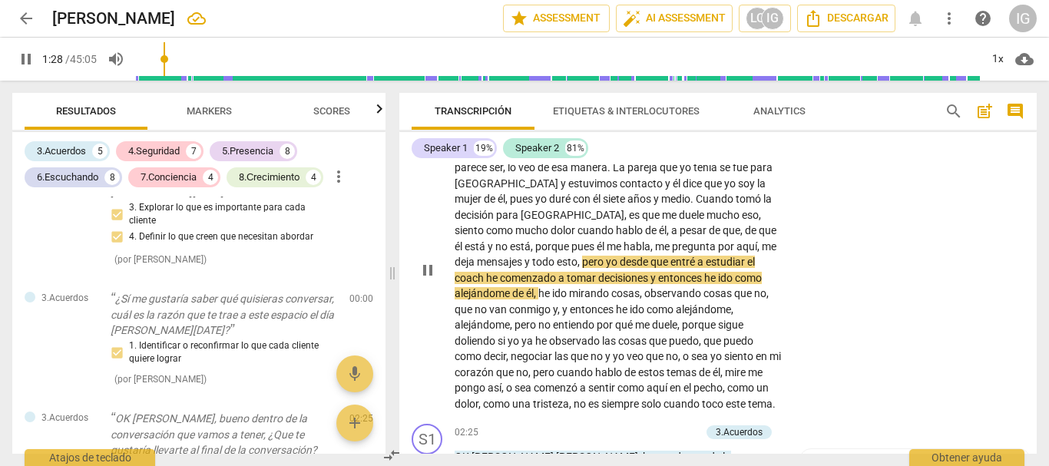
scroll to position [230, 0]
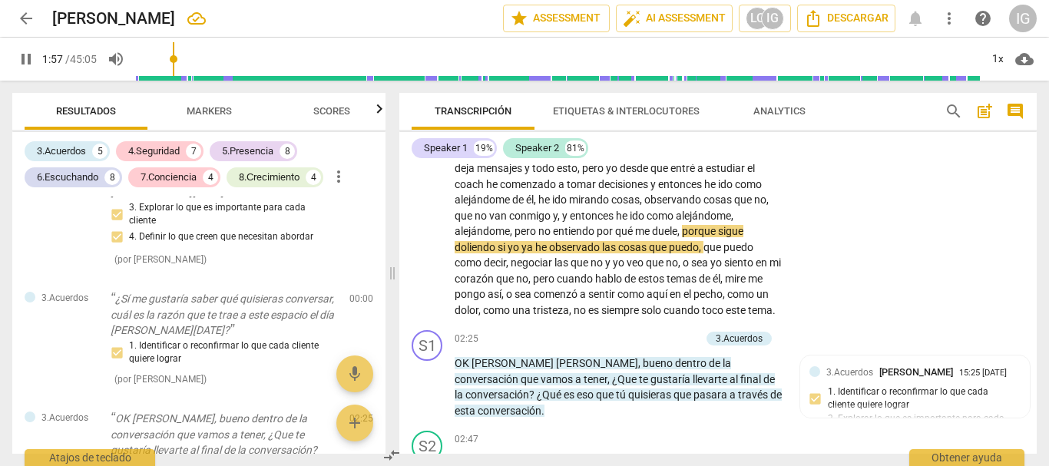
click at [28, 67] on span "pause" at bounding box center [26, 59] width 18 height 18
type input "118"
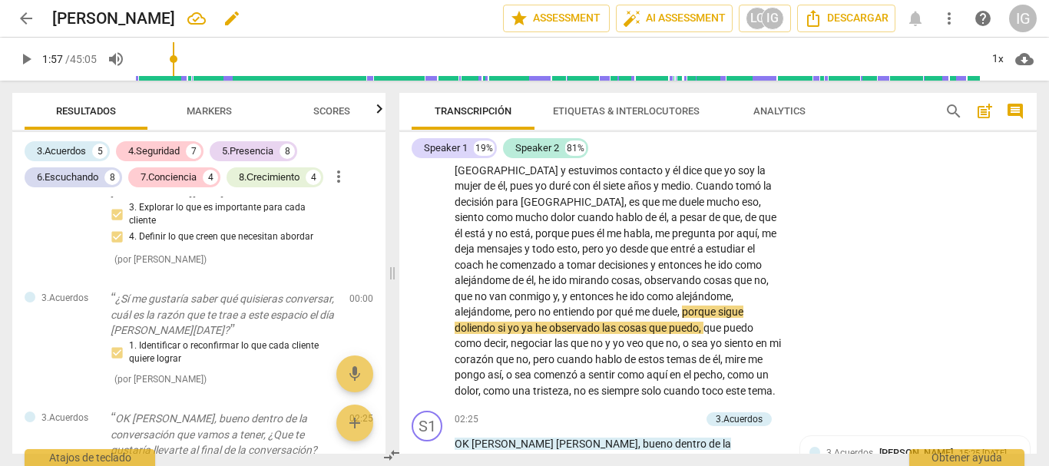
scroll to position [154, 0]
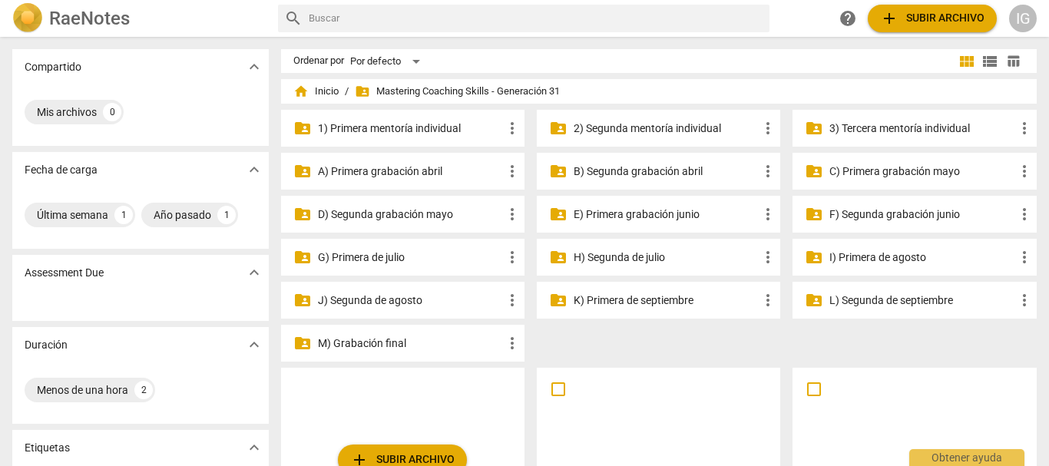
click at [612, 303] on p "K) Primera de septiembre" at bounding box center [666, 301] width 185 height 16
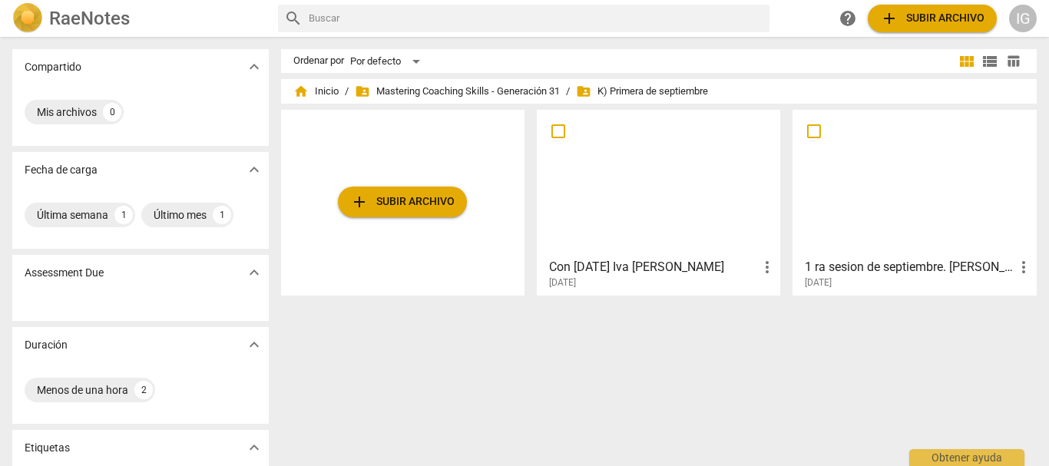
click at [826, 223] on div at bounding box center [914, 183] width 233 height 136
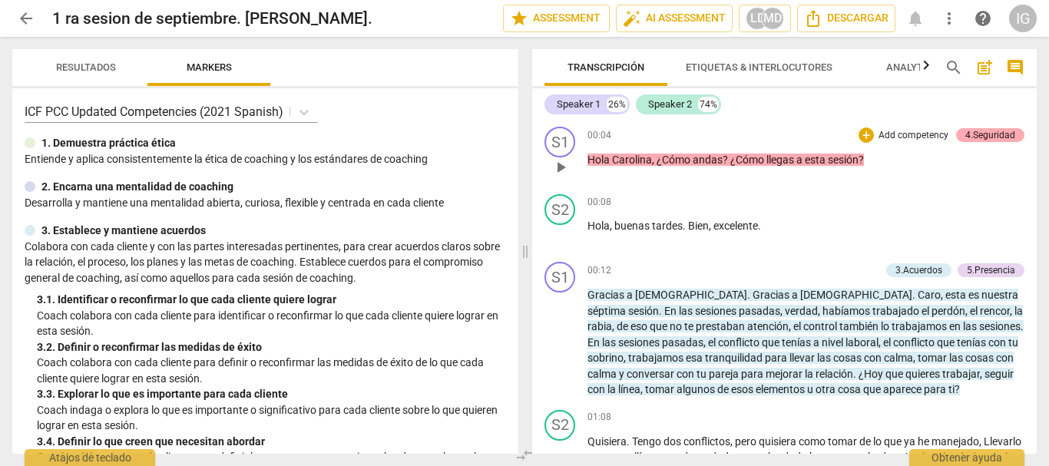
click at [974, 134] on div "4.Seguridad" at bounding box center [990, 135] width 50 height 14
click at [974, 134] on div "S1 play_arrow pause 00:04 + Add competency 4.Seguridad keyboard_arrow_right Hol…" at bounding box center [784, 155] width 504 height 68
